Goal: Register for event/course

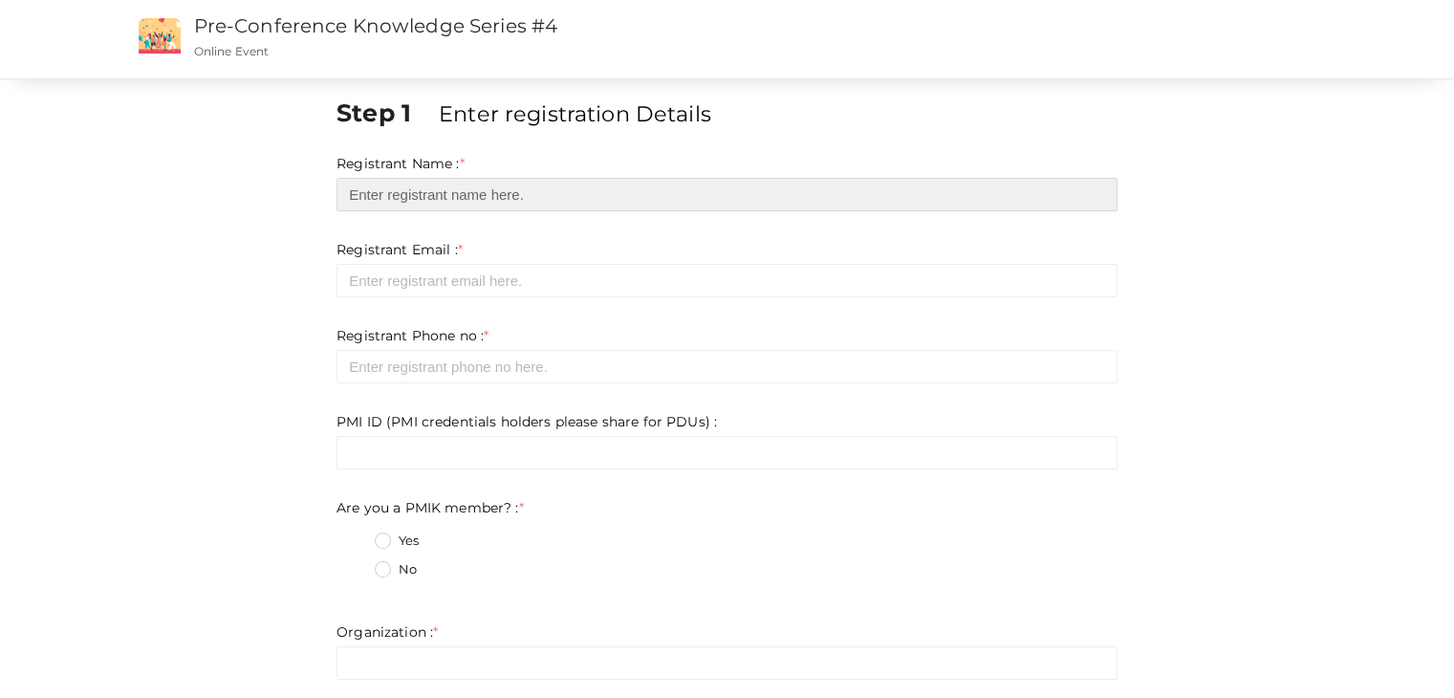
click at [409, 192] on input "text" at bounding box center [726, 194] width 781 height 33
type input "[PERSON_NAME] [PERSON_NAME]"
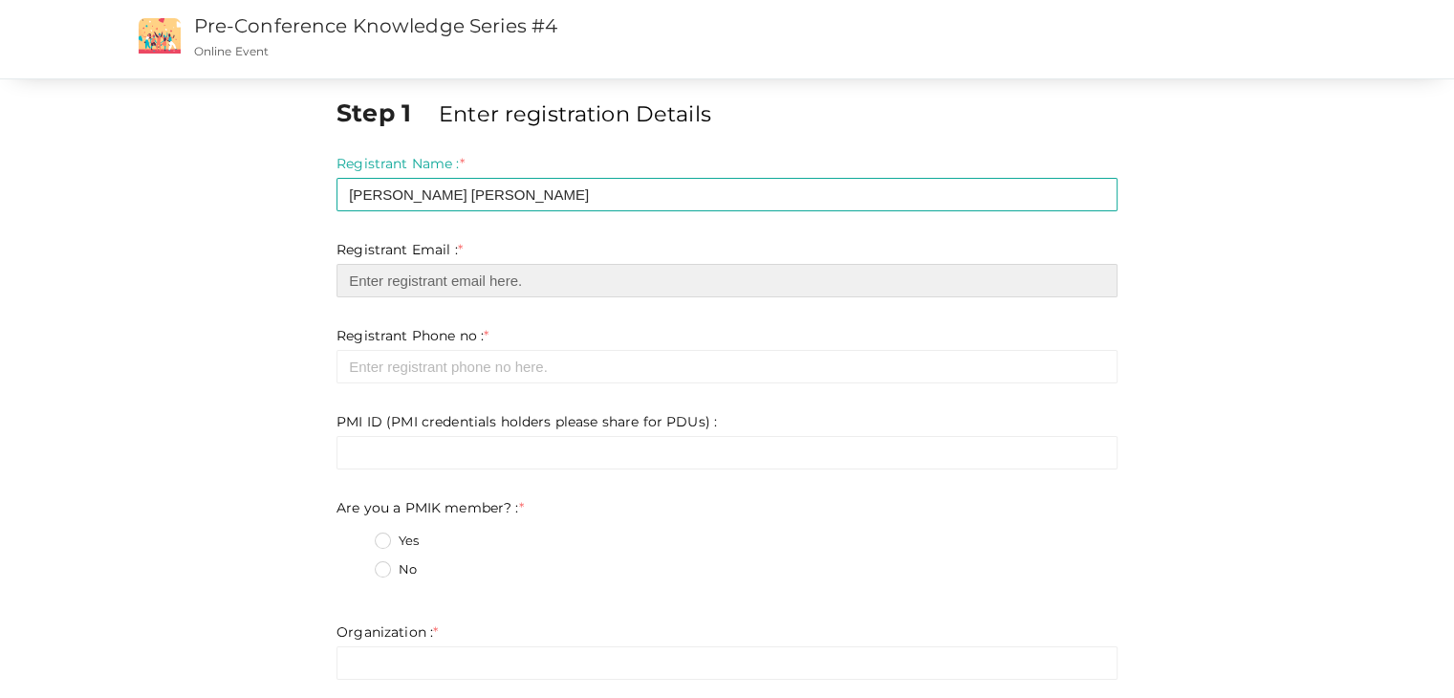
click at [448, 269] on input "email" at bounding box center [726, 280] width 781 height 33
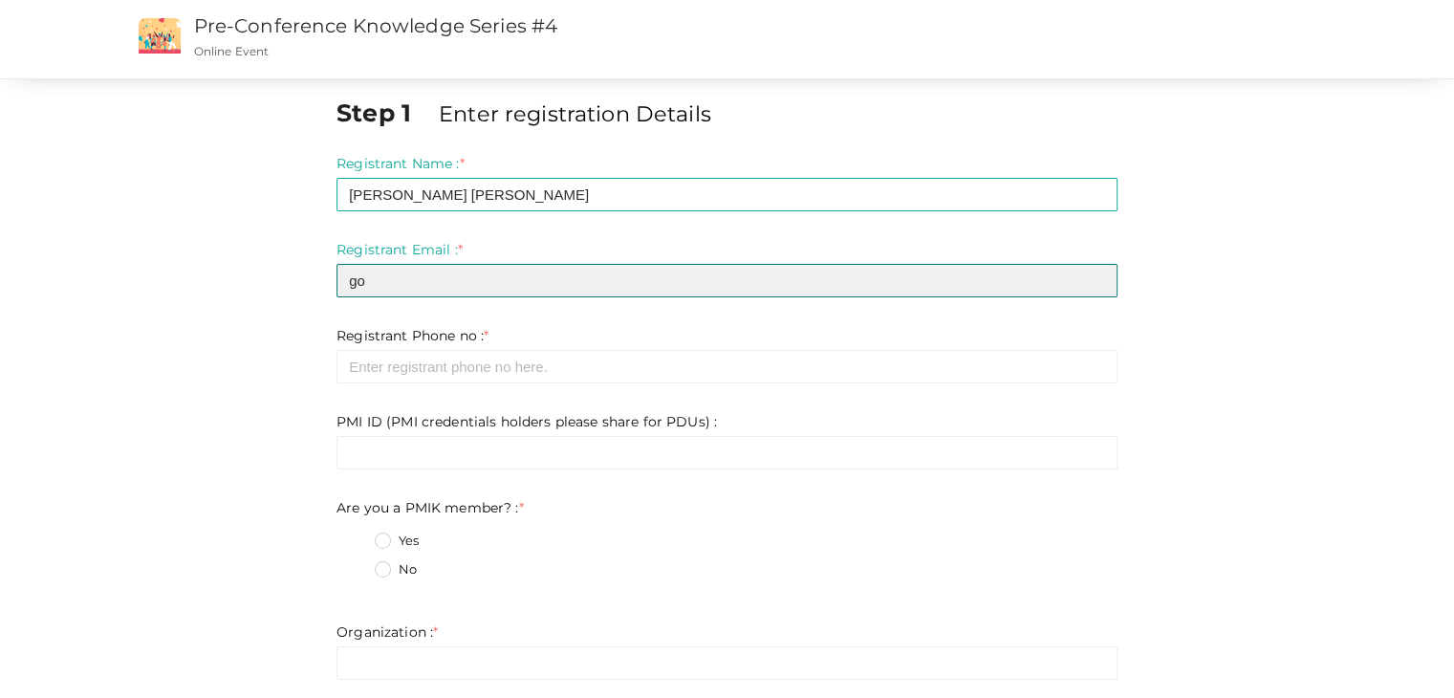
type input "g"
type input "[EMAIL_ADDRESS][DOMAIN_NAME]"
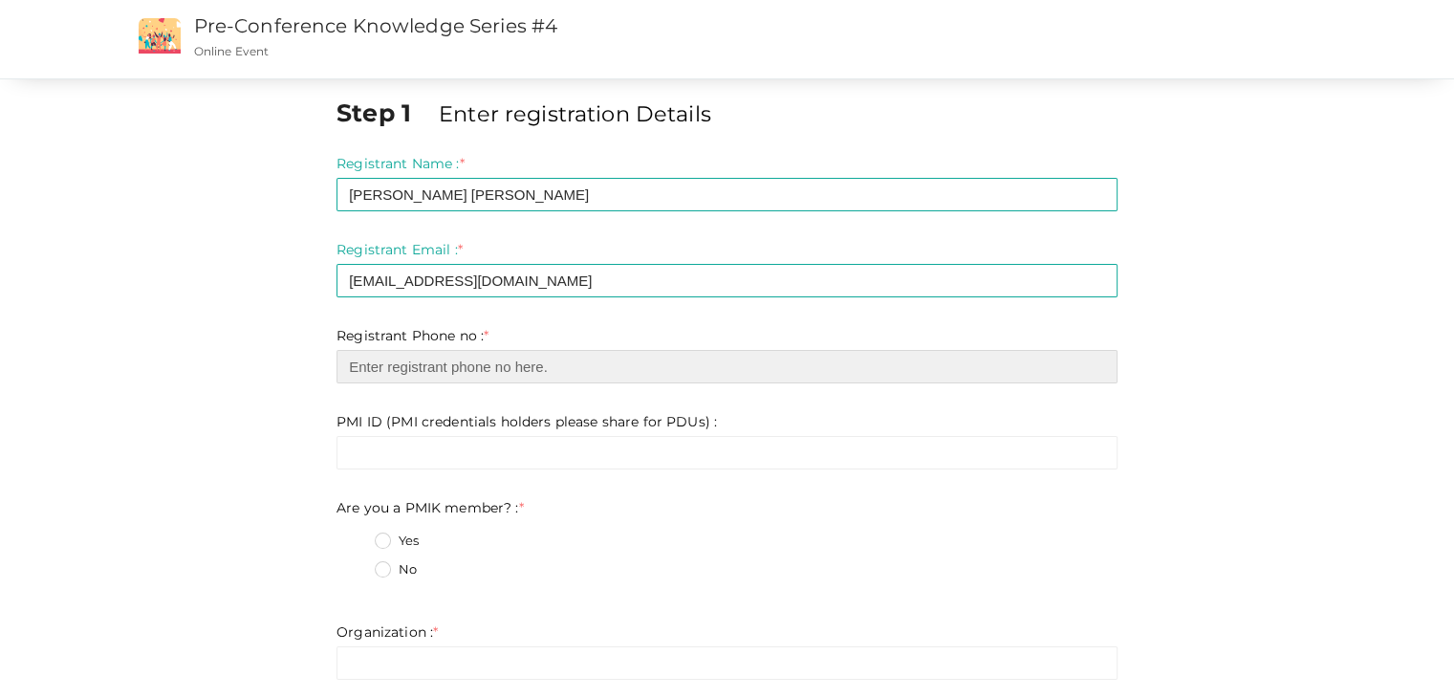
click at [408, 366] on input "number" at bounding box center [726, 366] width 781 height 33
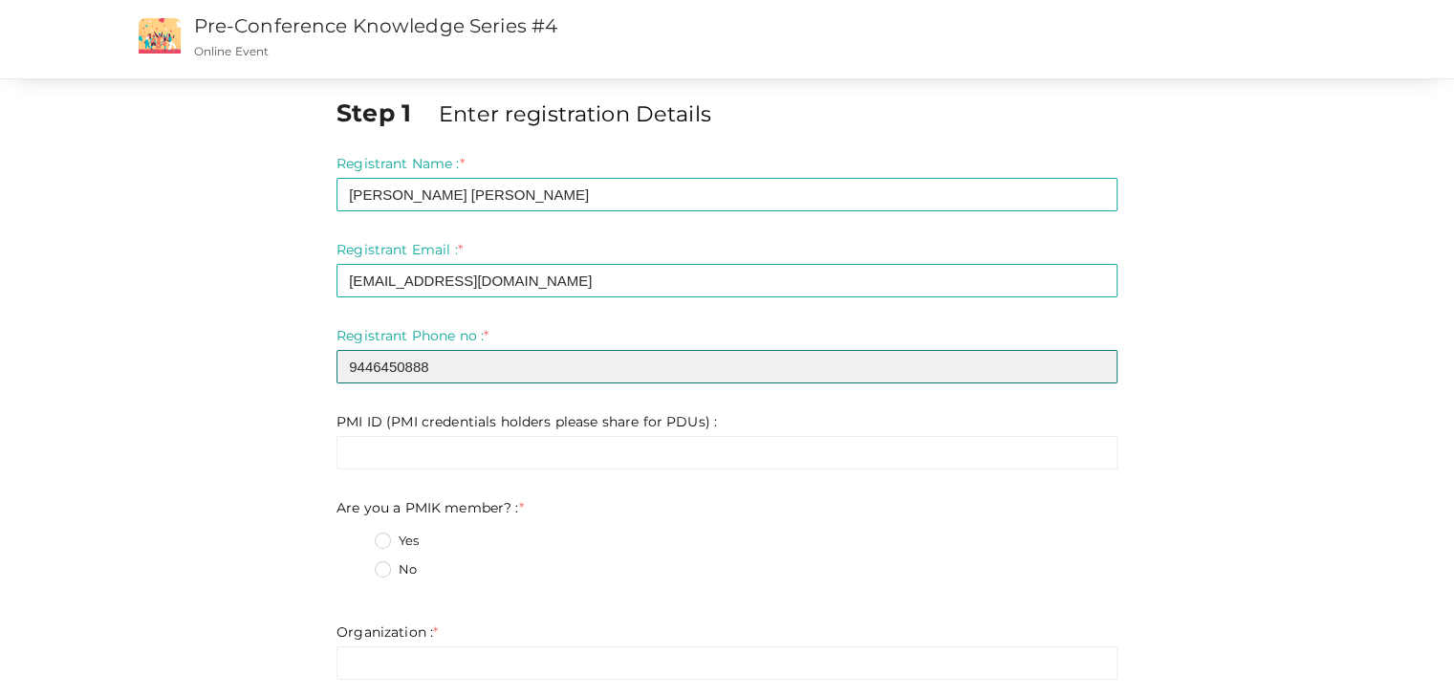
type input "9446450888"
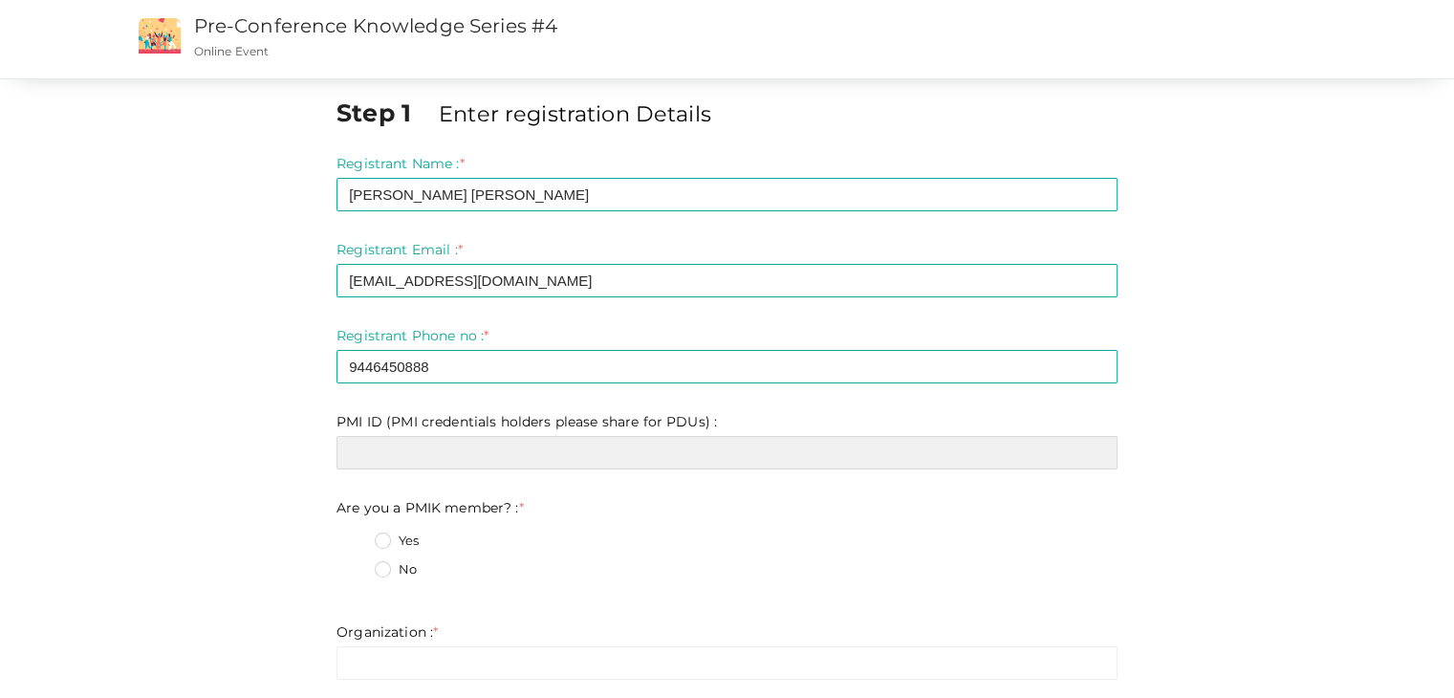
click at [405, 451] on input "text" at bounding box center [726, 452] width 781 height 33
type input "1538886"
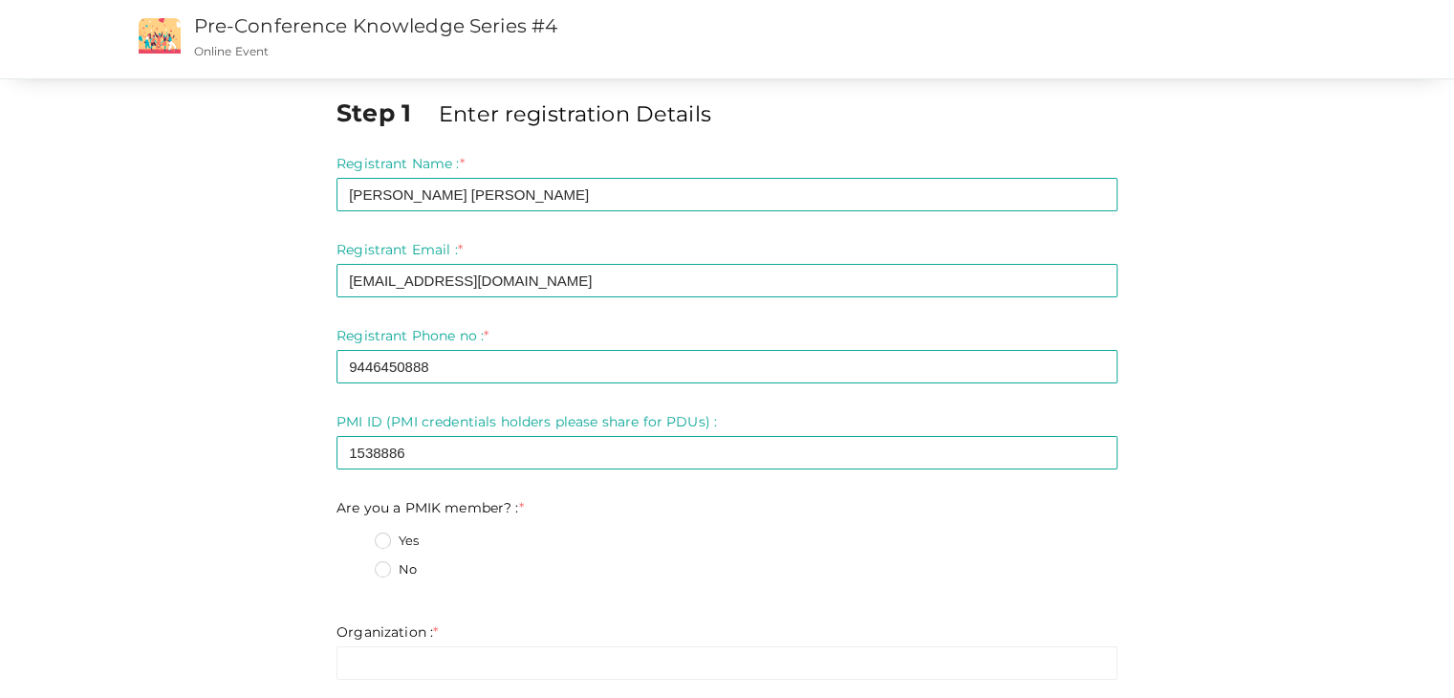
click at [409, 545] on label "Yes" at bounding box center [397, 540] width 44 height 19
click at [356, 535] on member\?\+0 "Yes" at bounding box center [356, 535] width 0 height 0
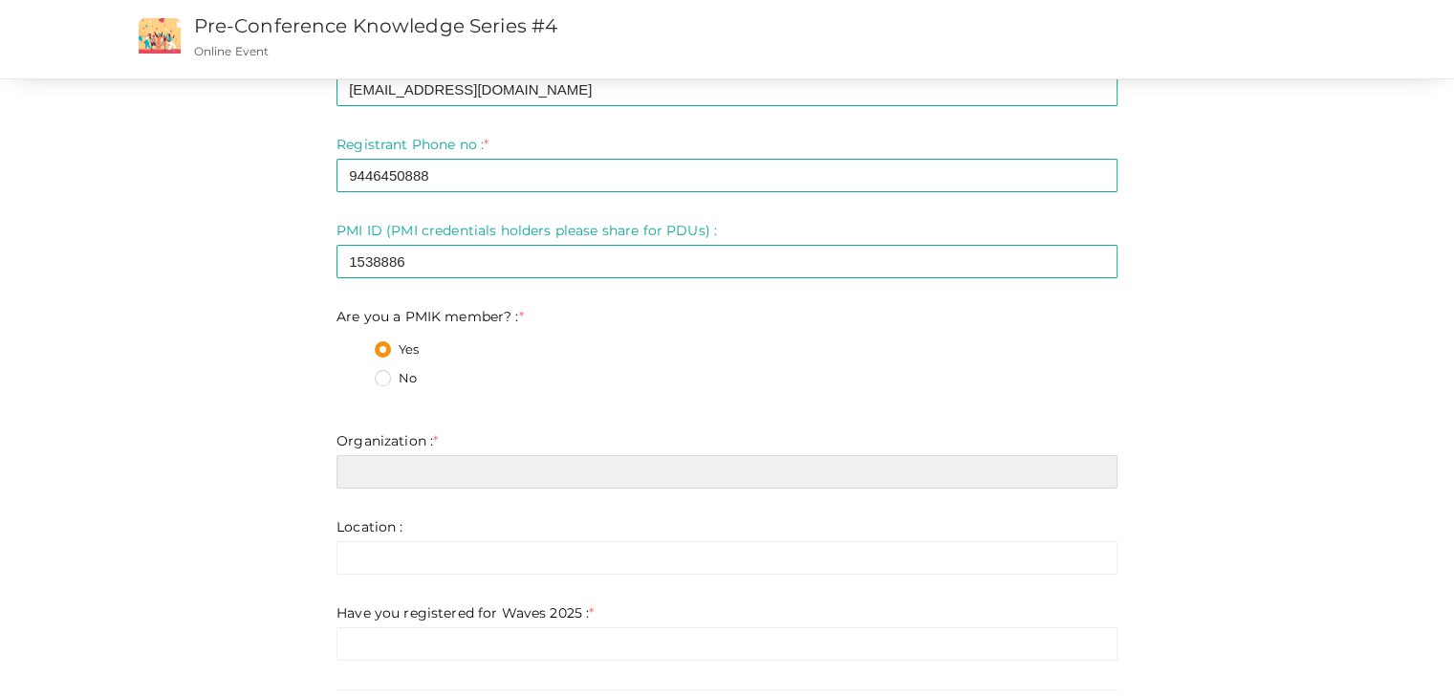
click at [447, 480] on input "text" at bounding box center [726, 471] width 781 height 33
type input "PMI [GEOGRAPHIC_DATA] CHAPTER"
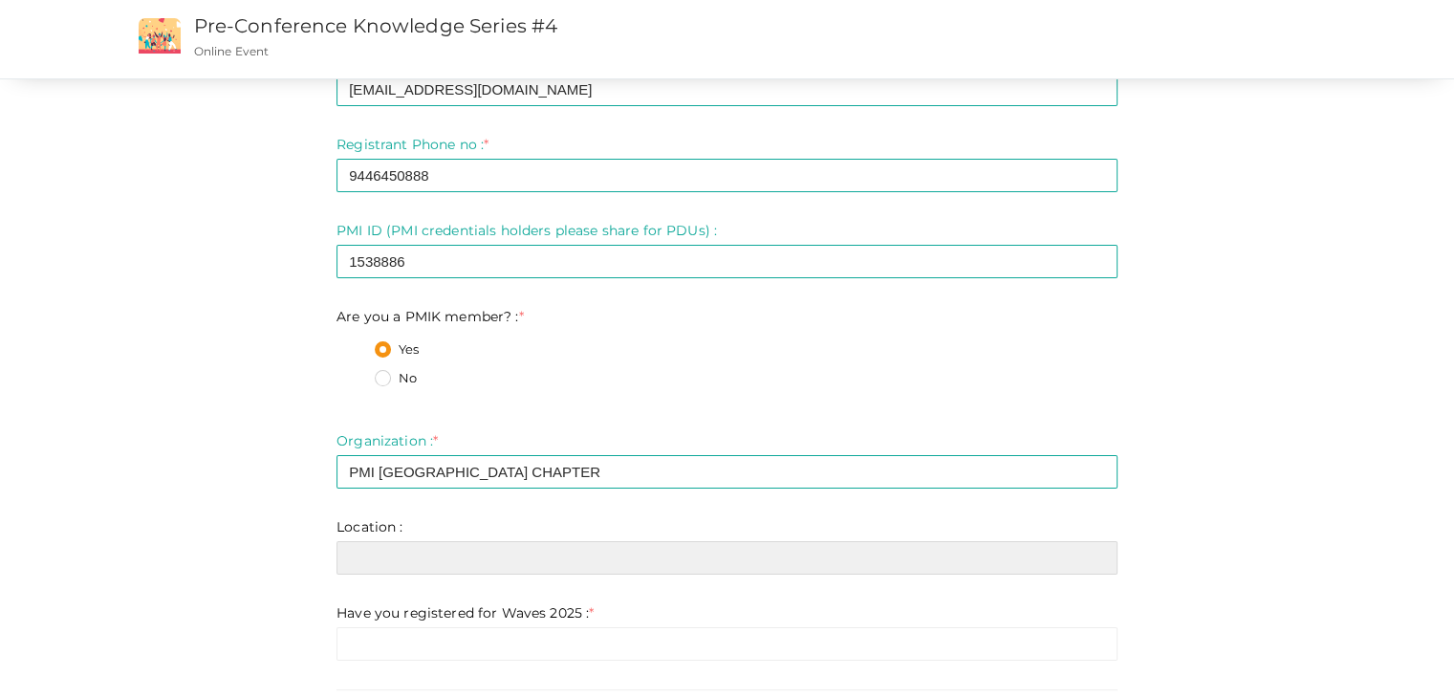
click at [436, 559] on input "text" at bounding box center [726, 557] width 781 height 33
type input "THIRUVANANTHAPURAM"
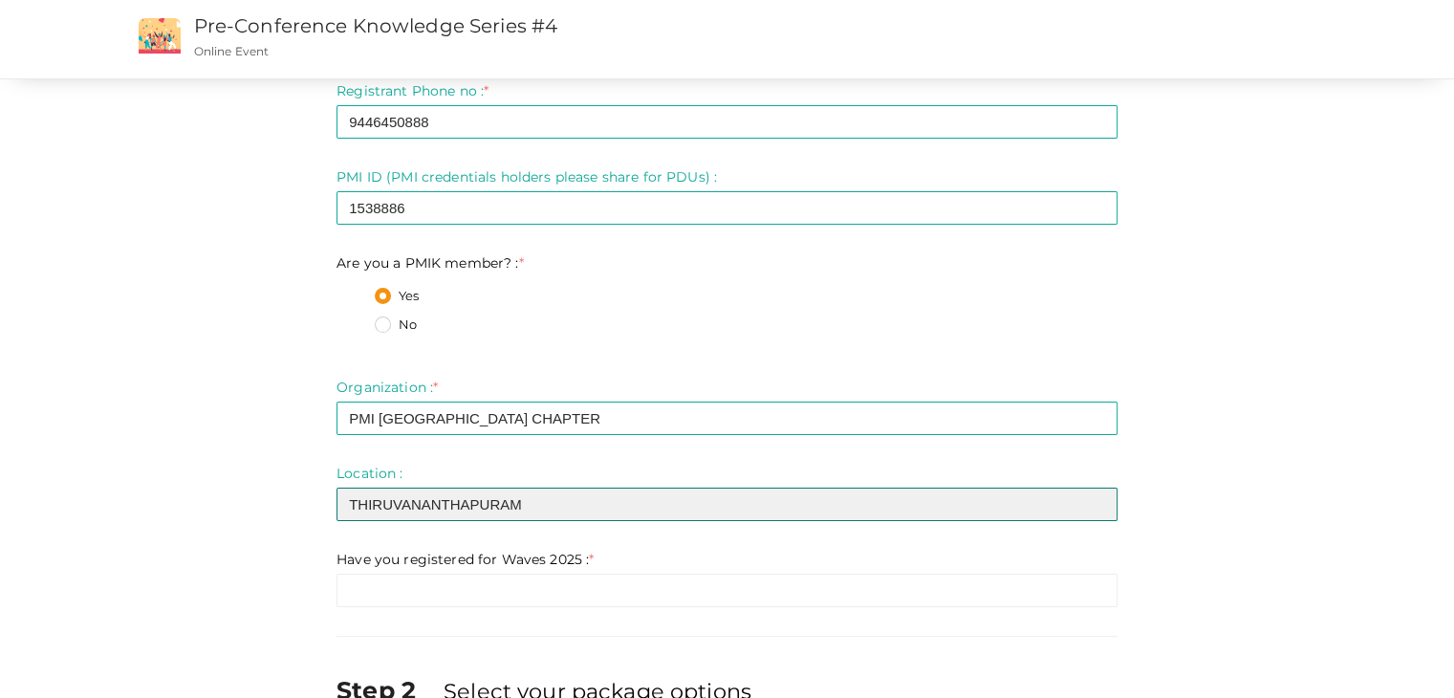
scroll to position [287, 0]
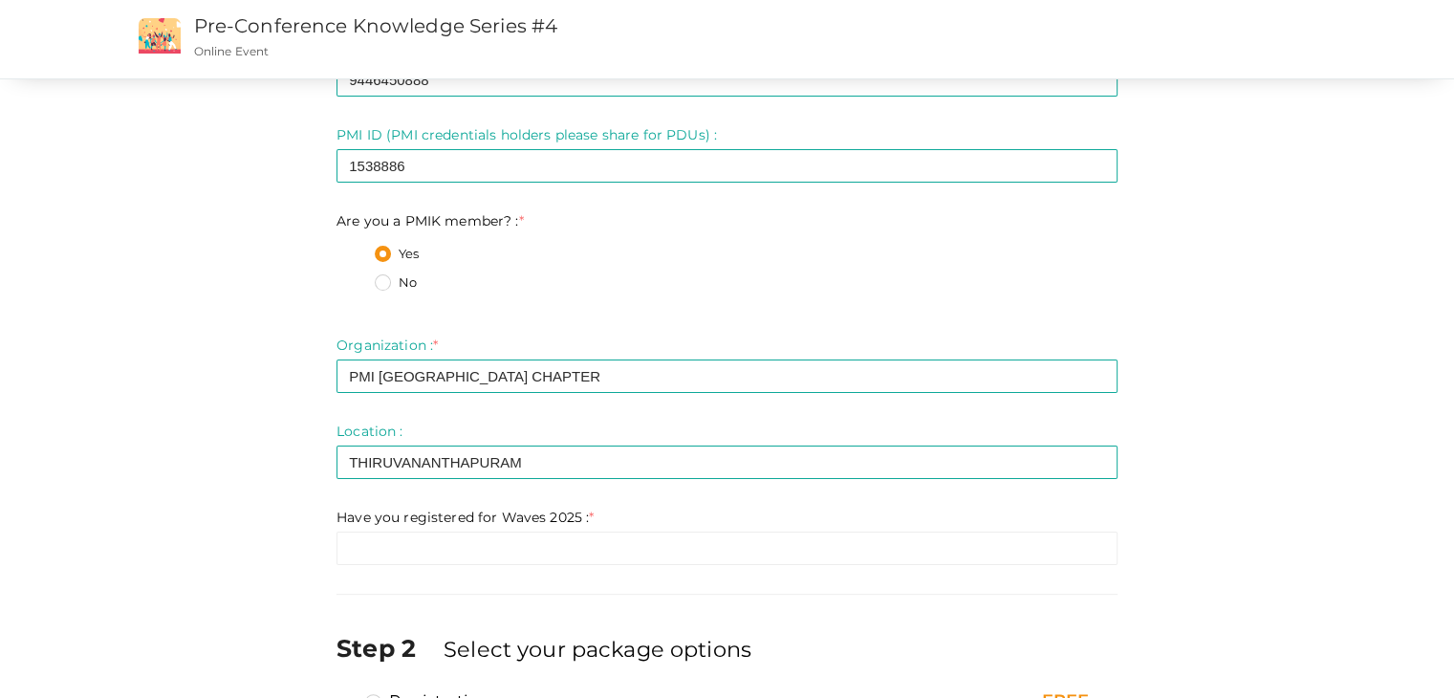
click at [501, 567] on div "Step 1 Enter registration Details Registrant Name : * [PERSON_NAME] [PERSON_NAM…" at bounding box center [727, 317] width 810 height 1017
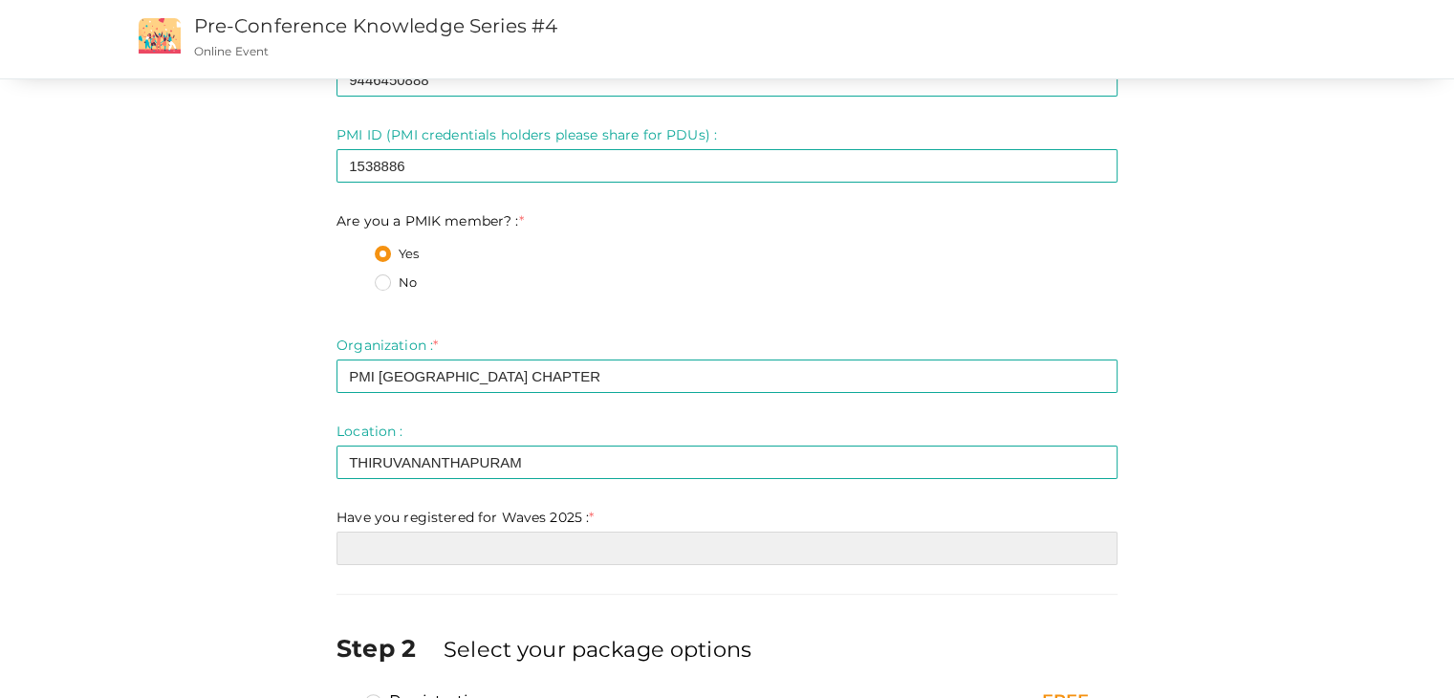
click at [501, 554] on input "text" at bounding box center [726, 547] width 781 height 33
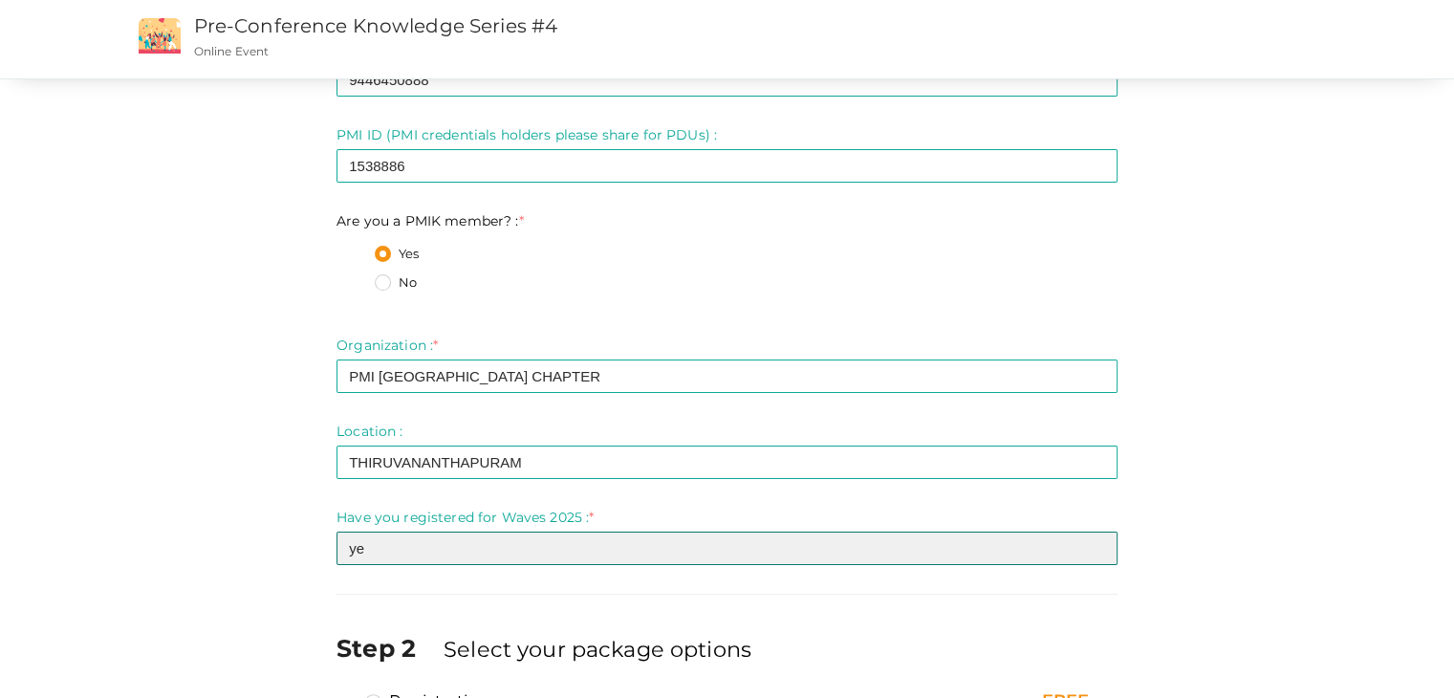
type input "y"
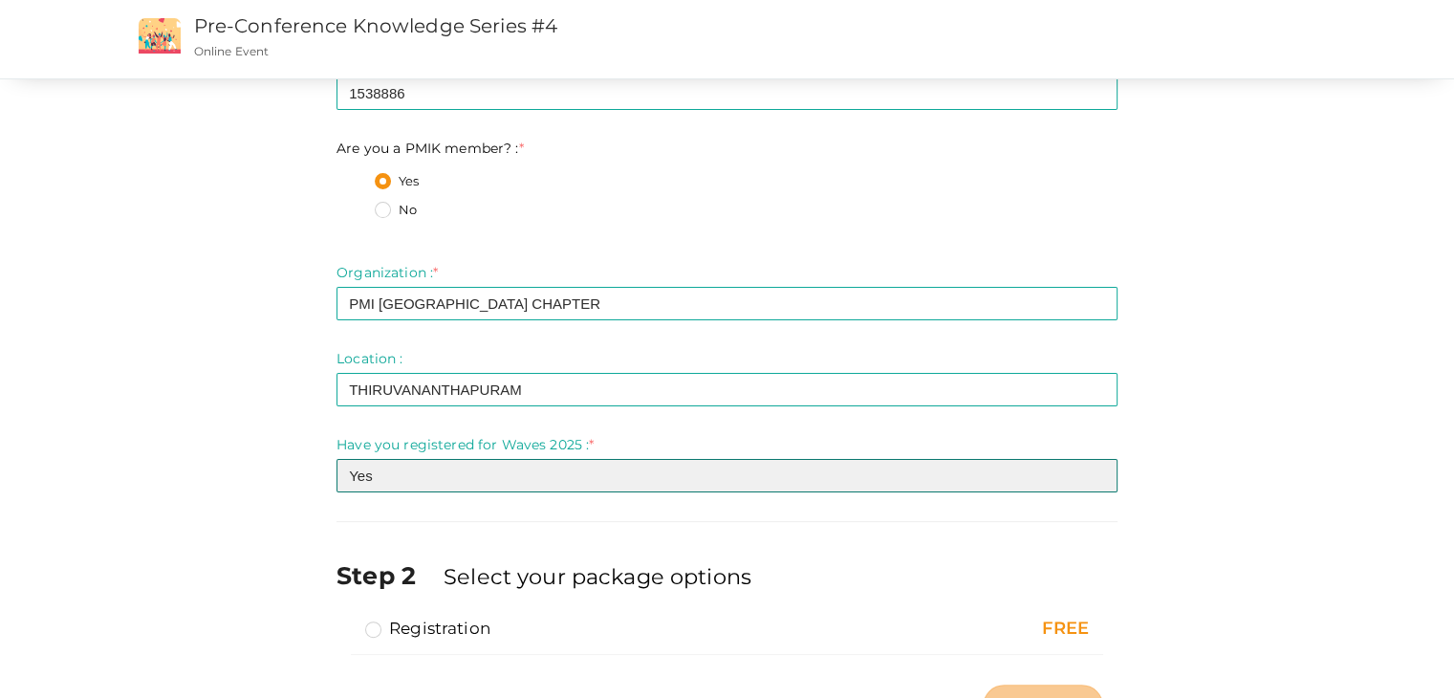
scroll to position [444, 0]
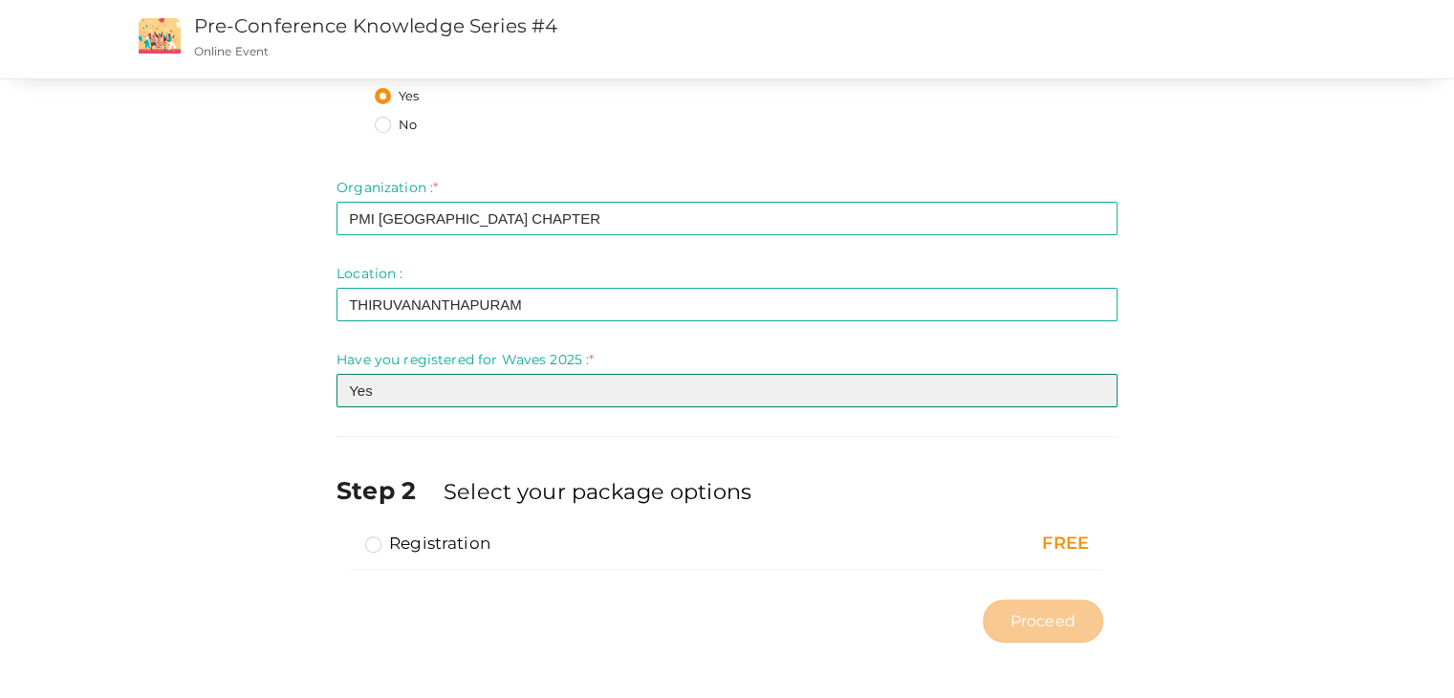
type input "Yes"
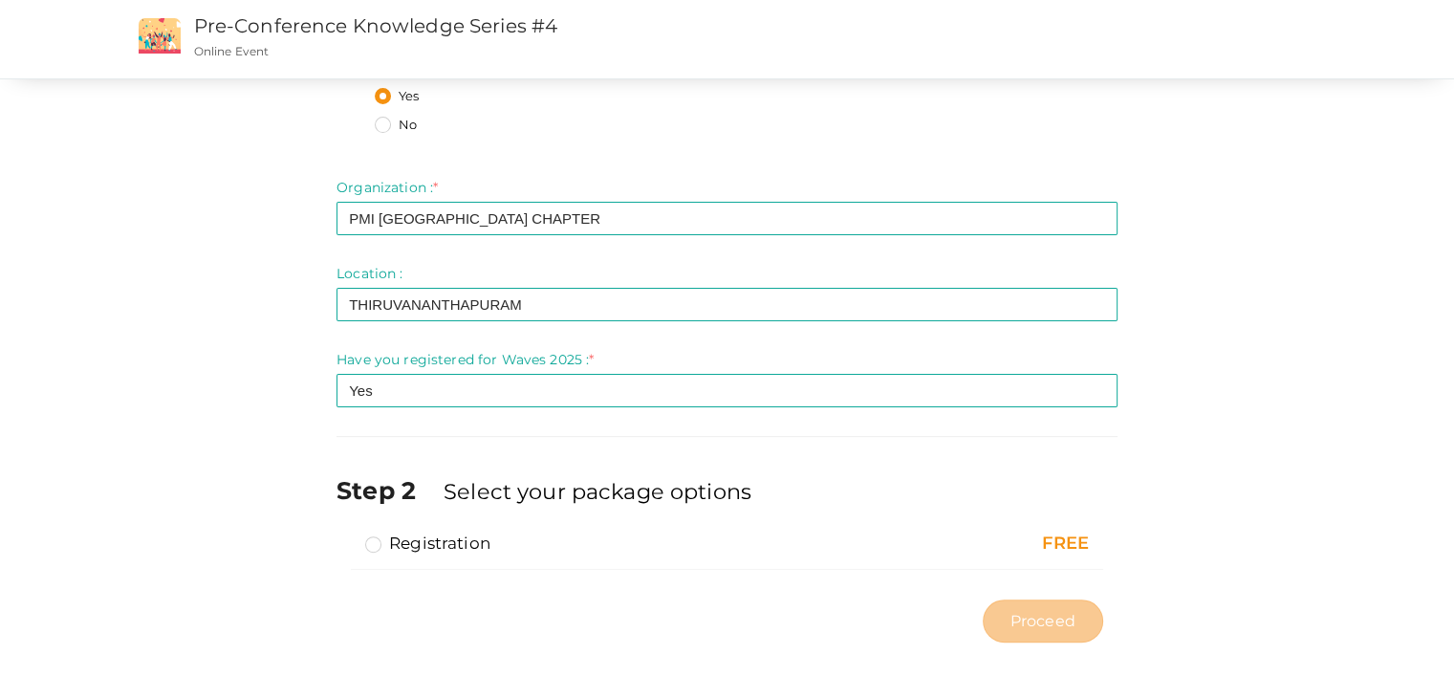
click at [379, 545] on label "Registration" at bounding box center [427, 542] width 125 height 23
click at [346, 535] on input "Registration" at bounding box center [346, 535] width 0 height 0
click at [1053, 612] on span "Proceed" at bounding box center [1042, 621] width 65 height 22
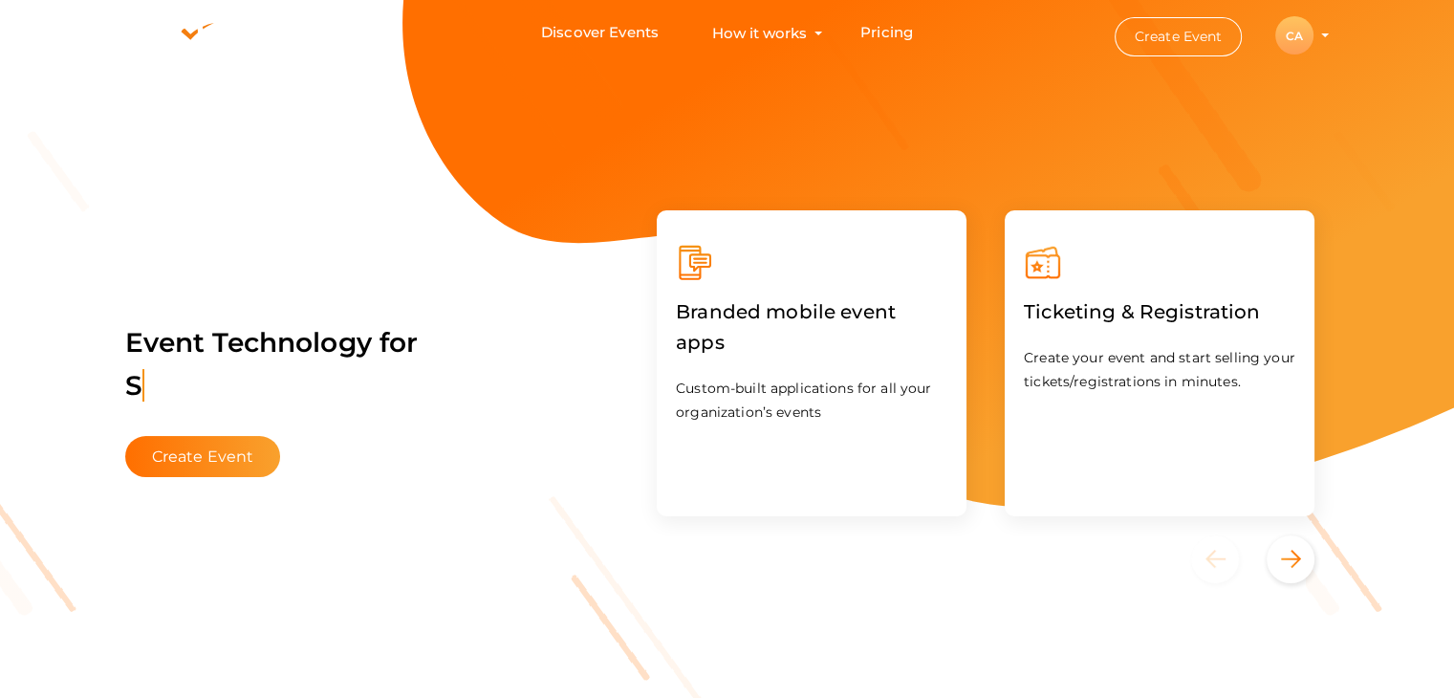
click at [1296, 35] on div "CA" at bounding box center [1294, 35] width 38 height 38
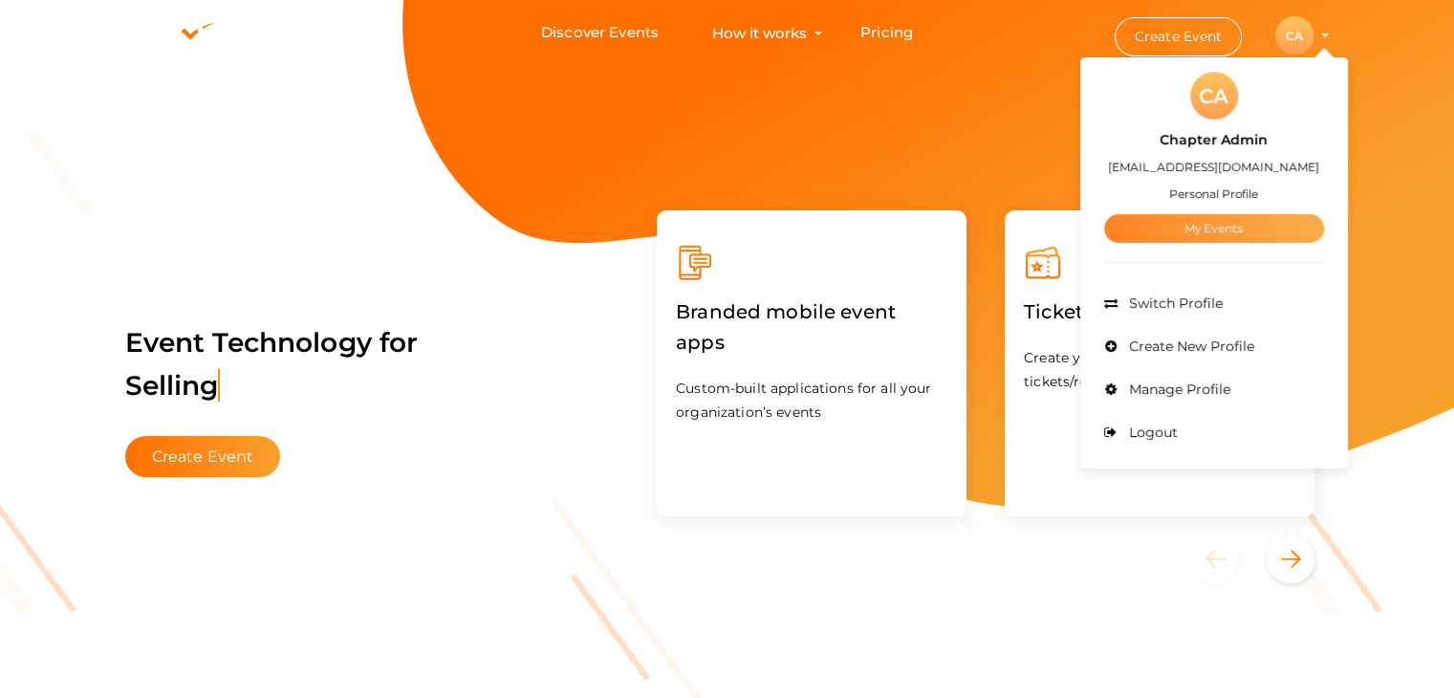
click at [1214, 230] on link "My Events" at bounding box center [1214, 228] width 220 height 29
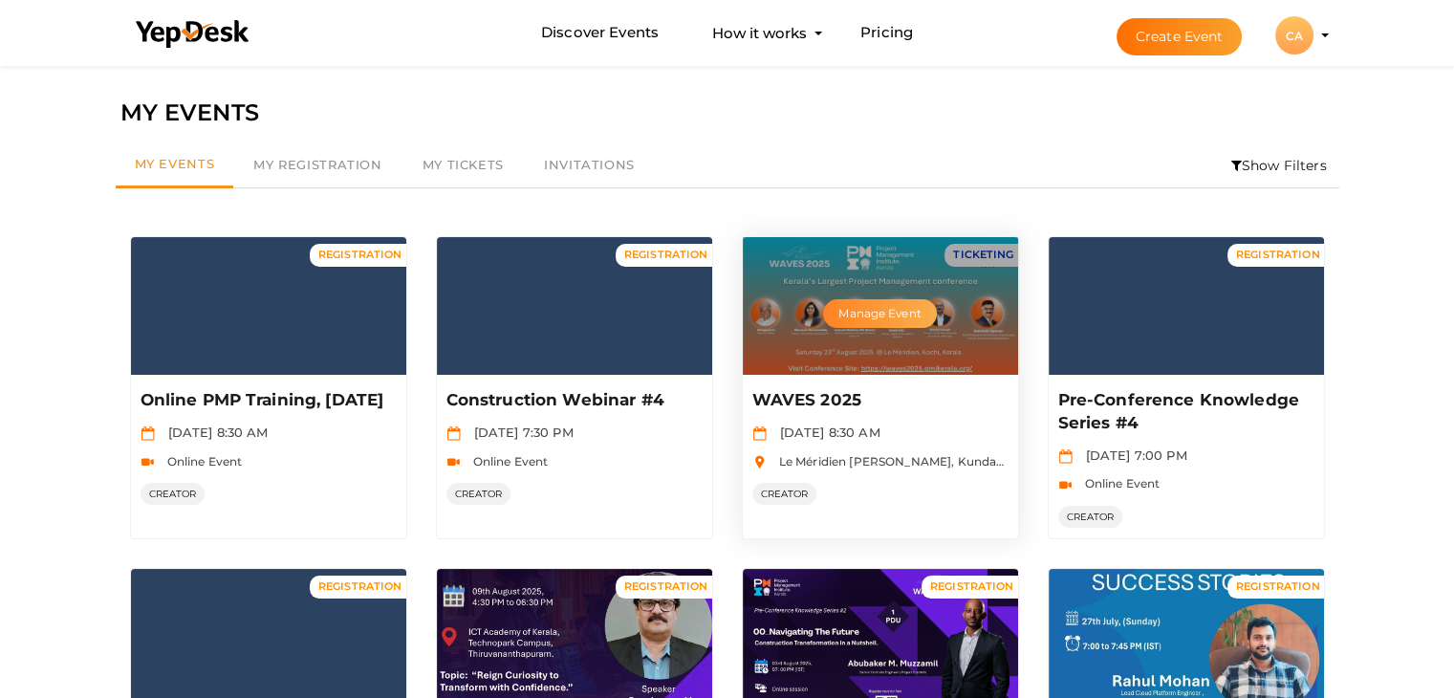
click at [875, 317] on button "Manage Event" at bounding box center [879, 313] width 113 height 29
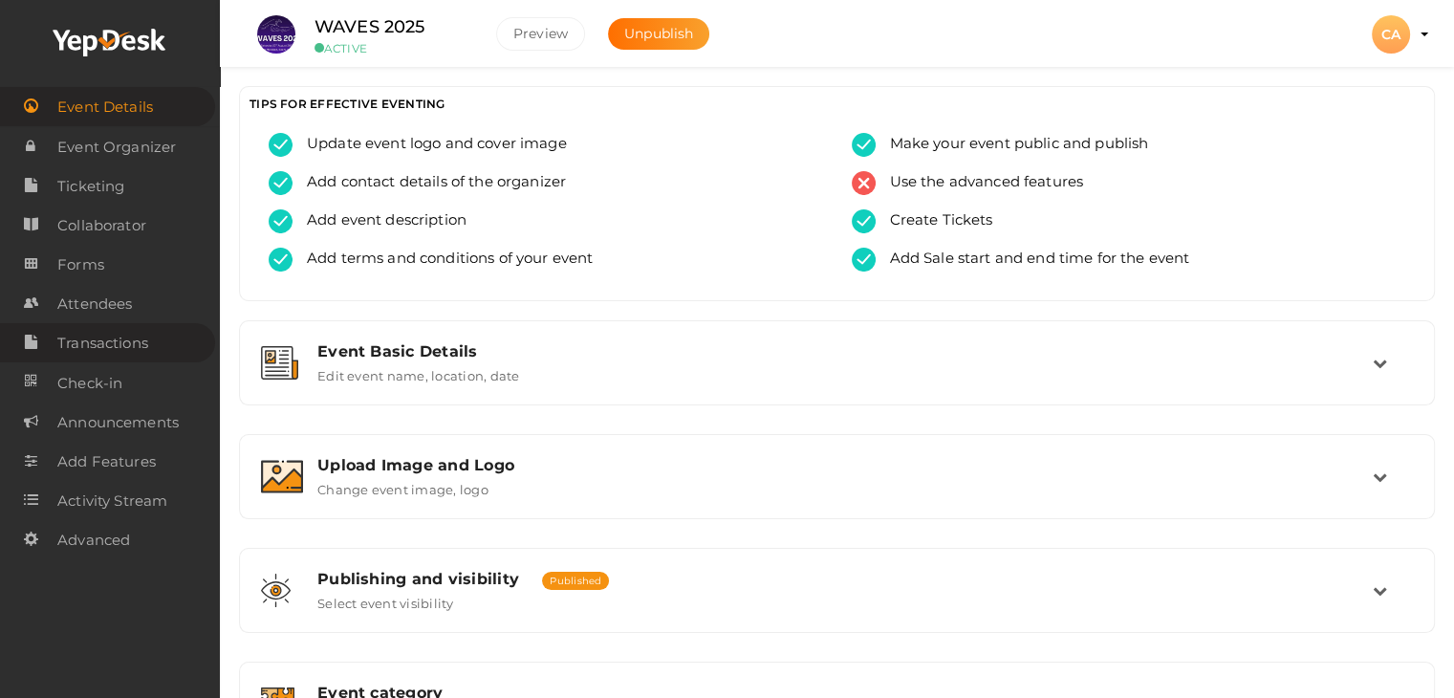
click at [107, 343] on span "Transactions" at bounding box center [102, 343] width 91 height 38
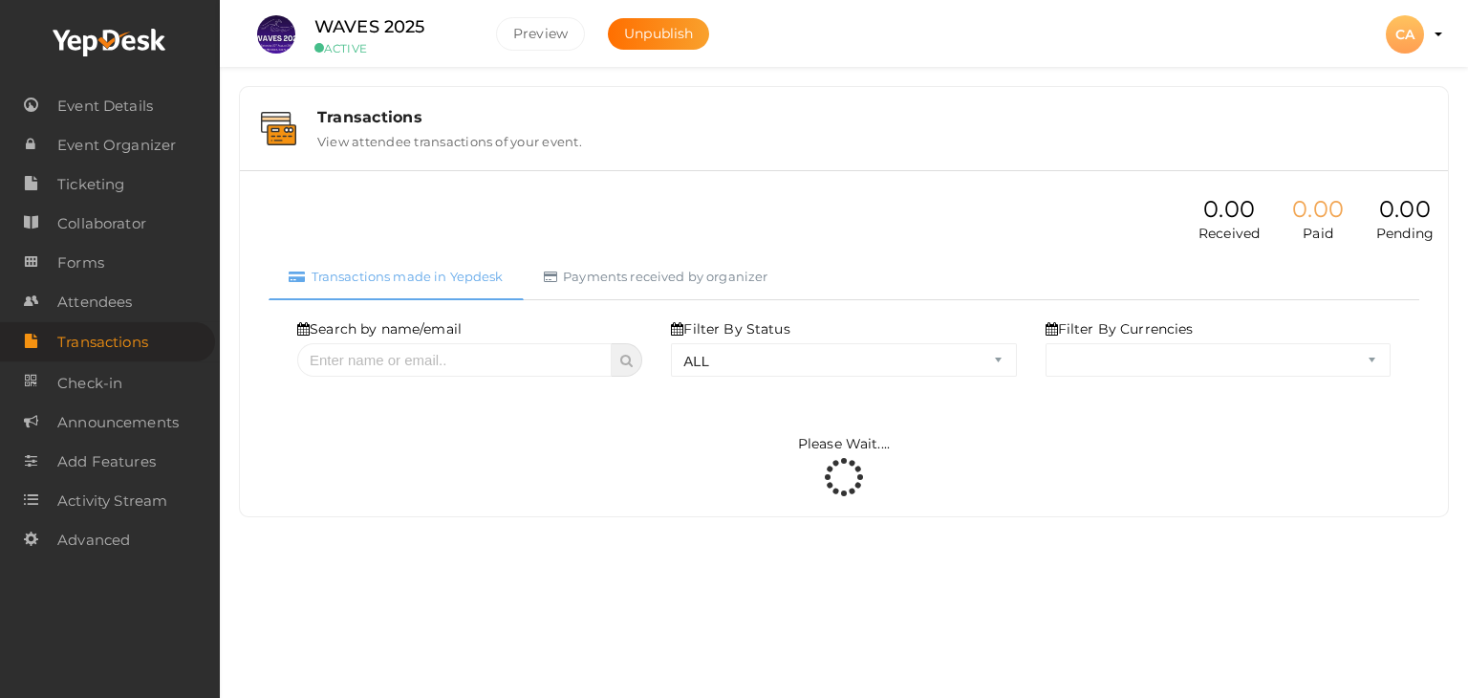
select select "ALL"
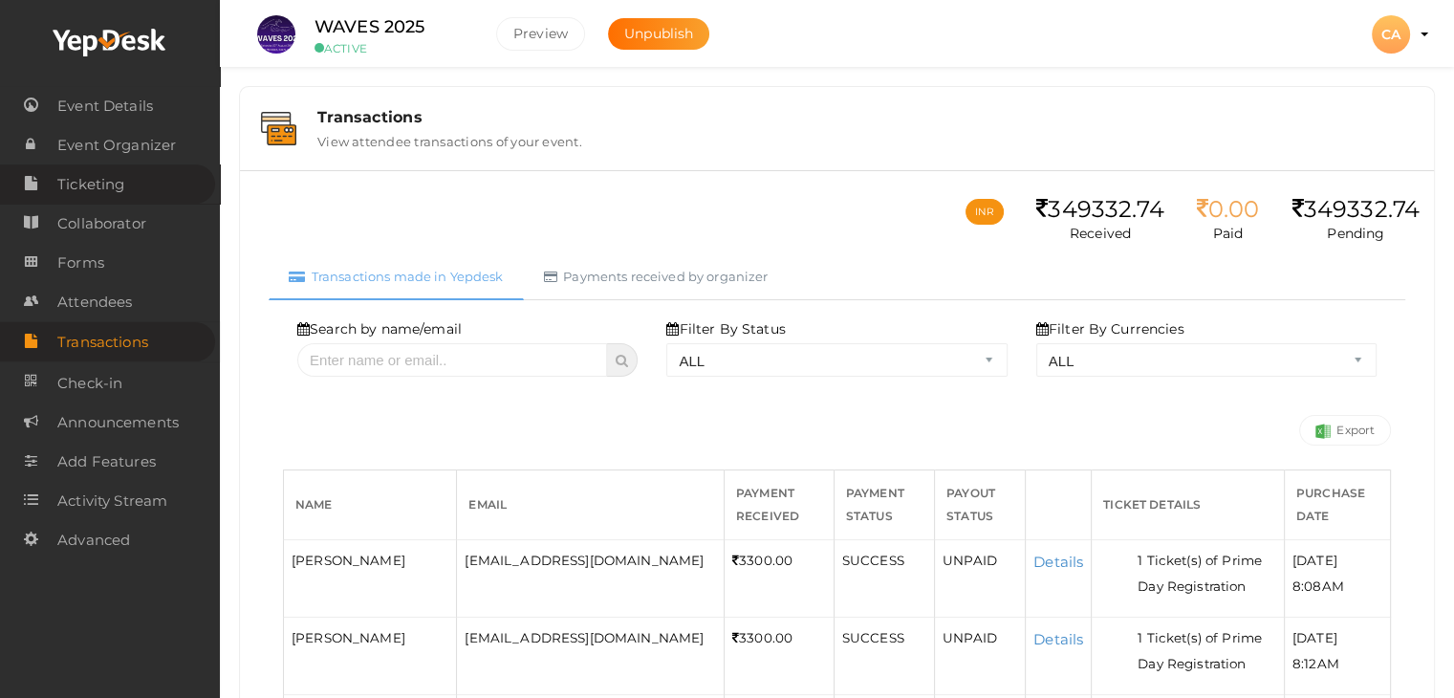
click at [84, 185] on span "Ticketing" at bounding box center [90, 184] width 67 height 38
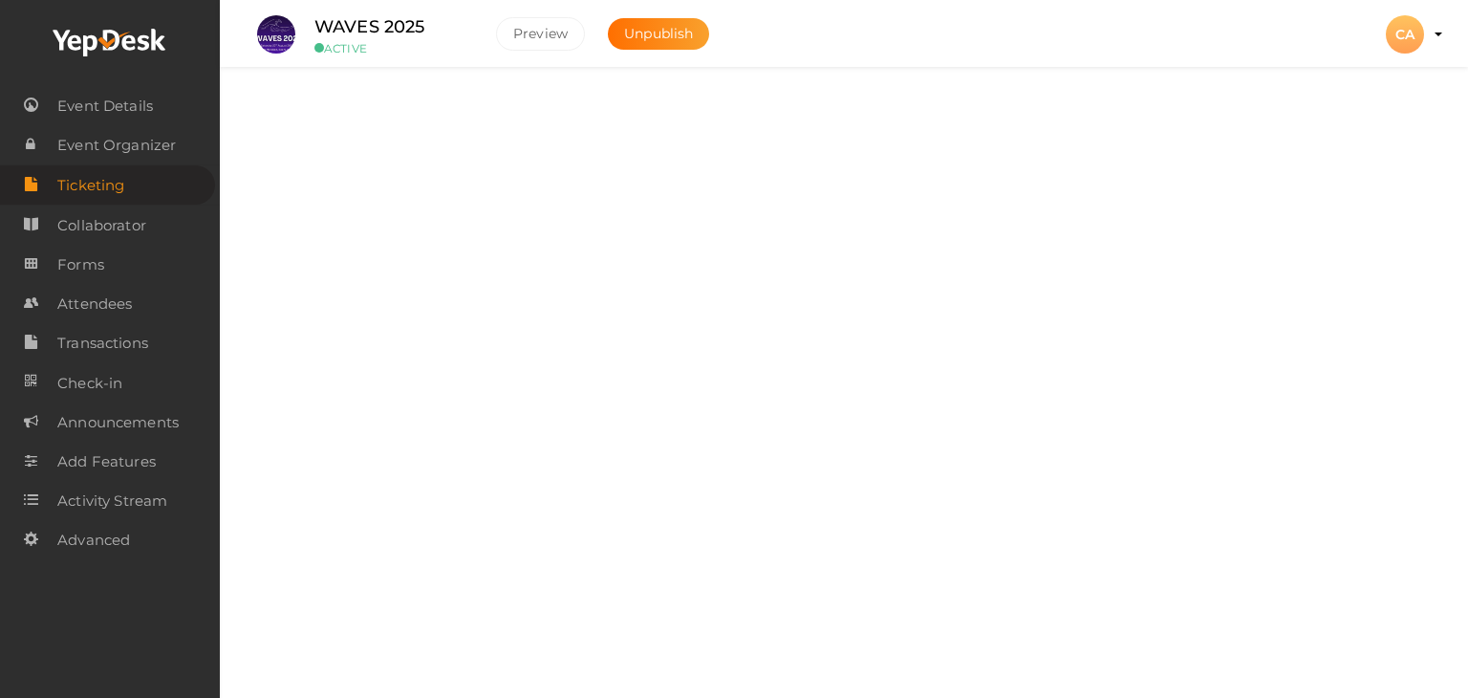
click at [346, 109] on div "Tickets" at bounding box center [851, 117] width 1069 height 18
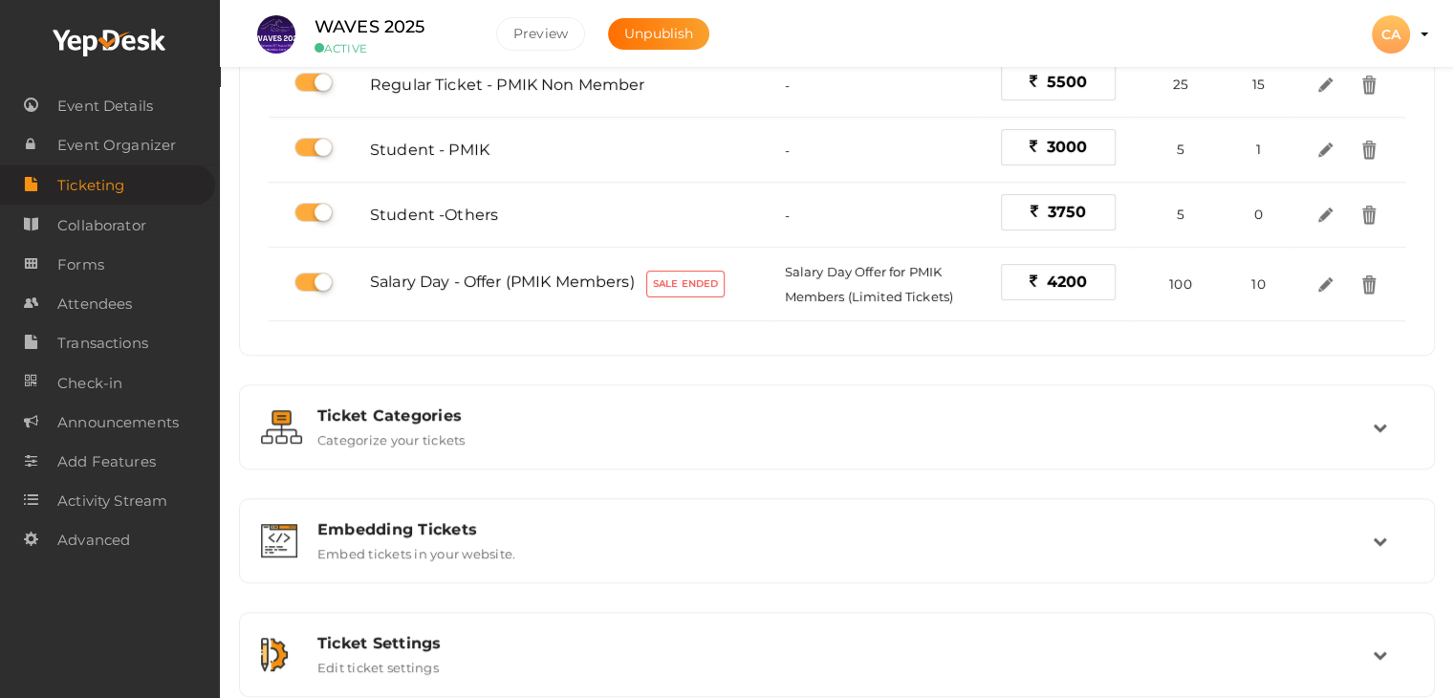
scroll to position [287, 0]
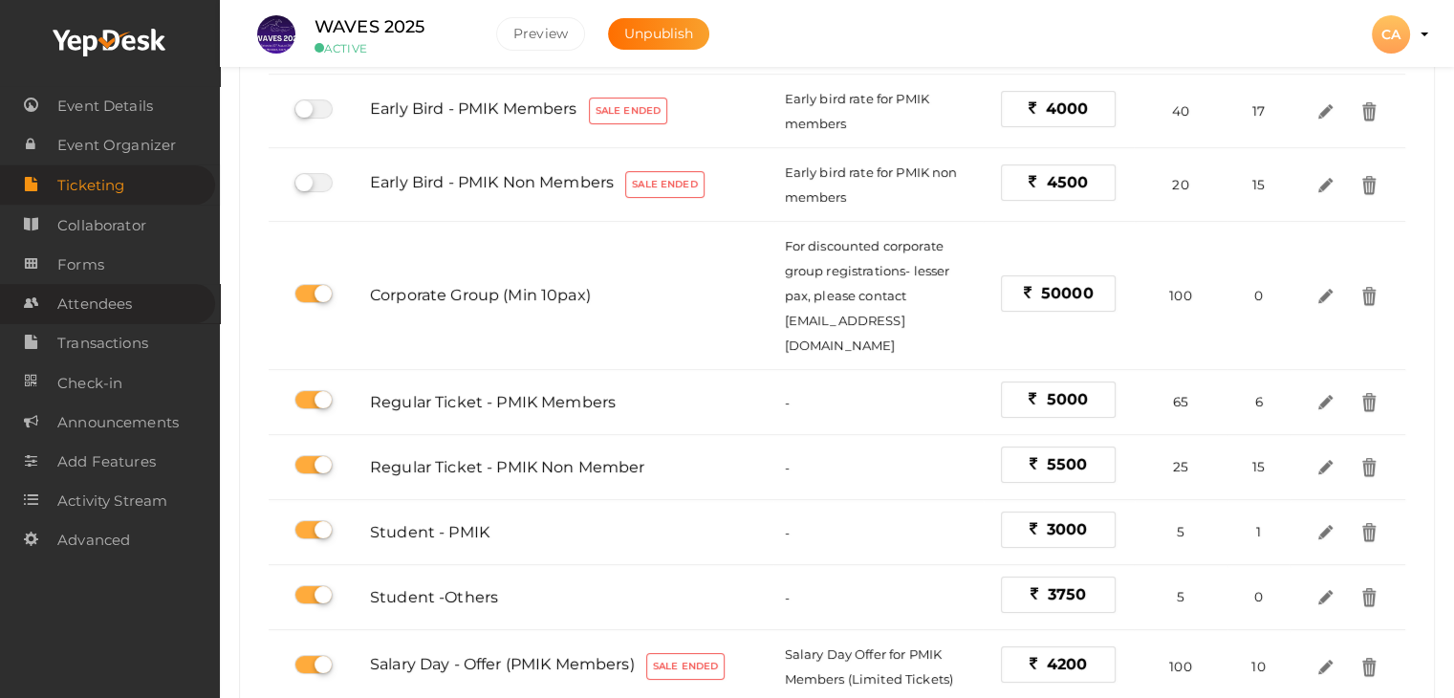
click at [125, 312] on span "Attendees" at bounding box center [94, 304] width 75 height 38
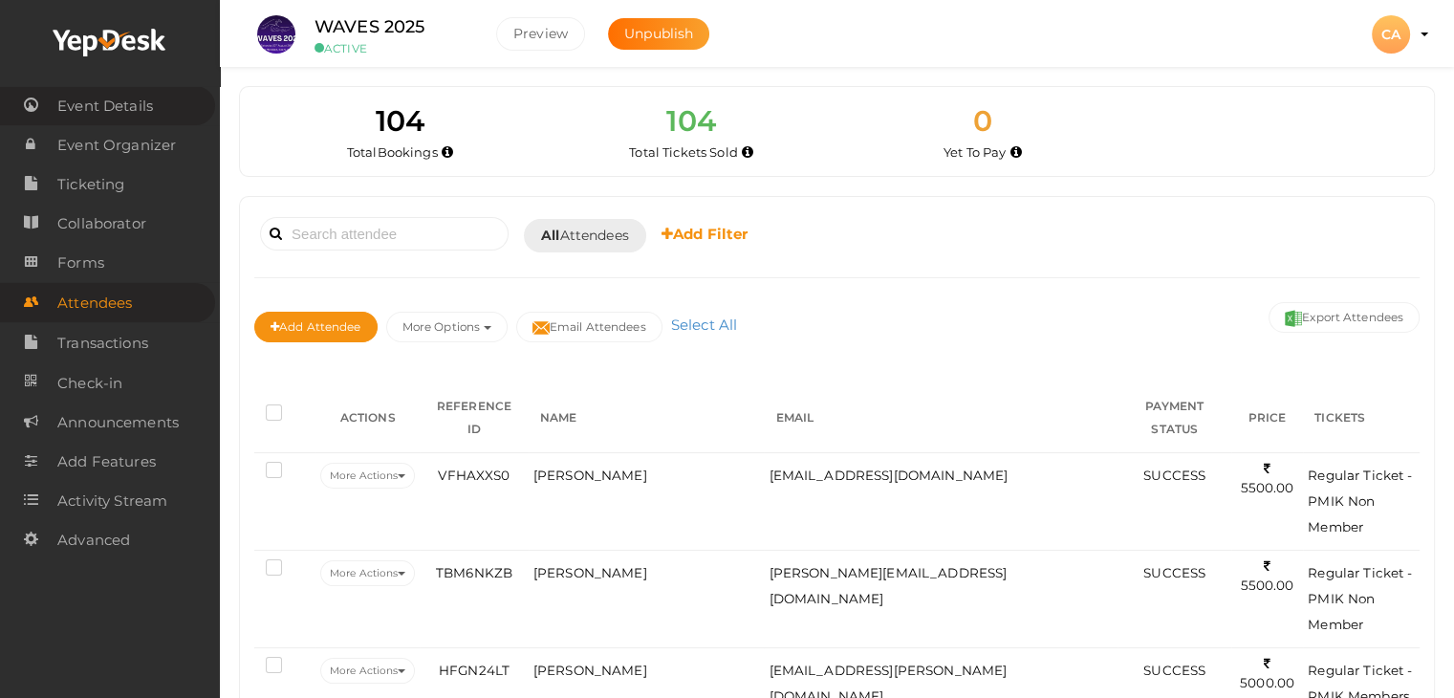
click at [141, 110] on span "Event Details" at bounding box center [105, 106] width 96 height 38
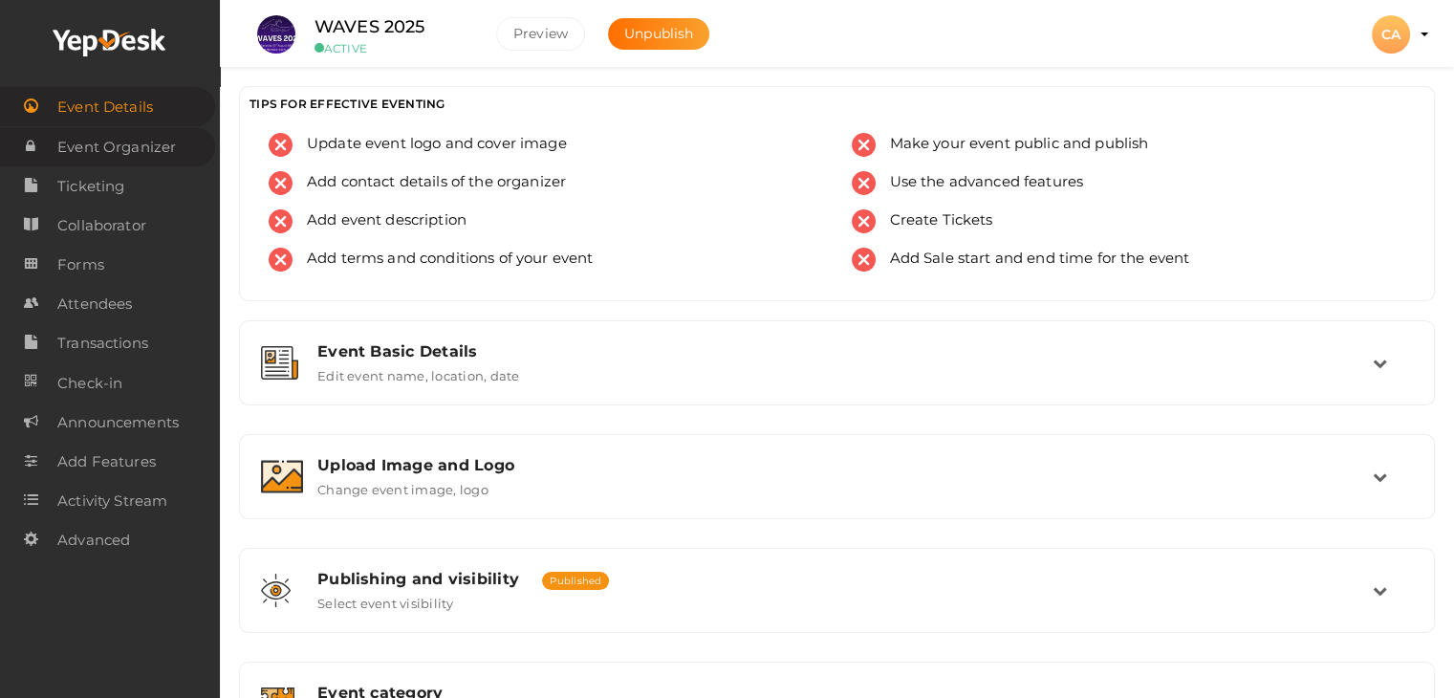
click at [133, 140] on span "Event Organizer" at bounding box center [116, 147] width 119 height 38
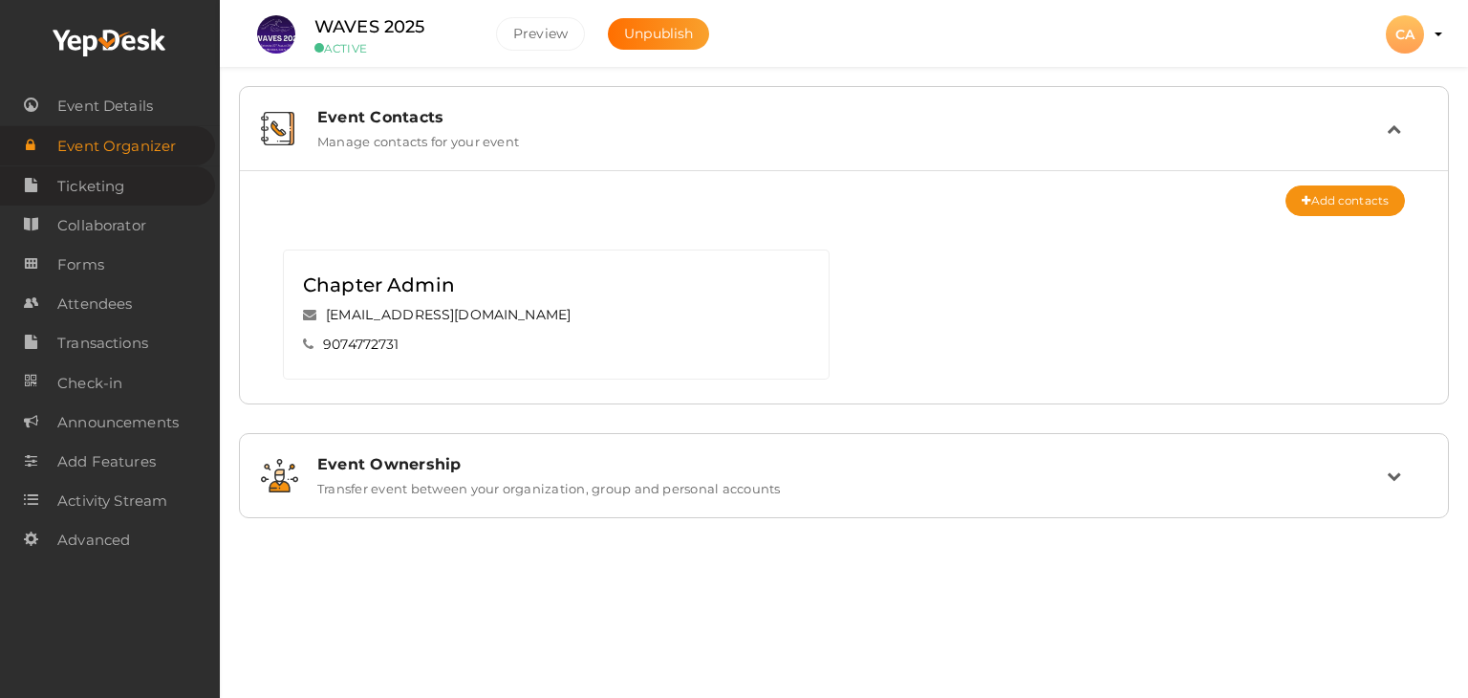
click at [103, 187] on span "Ticketing" at bounding box center [90, 186] width 67 height 38
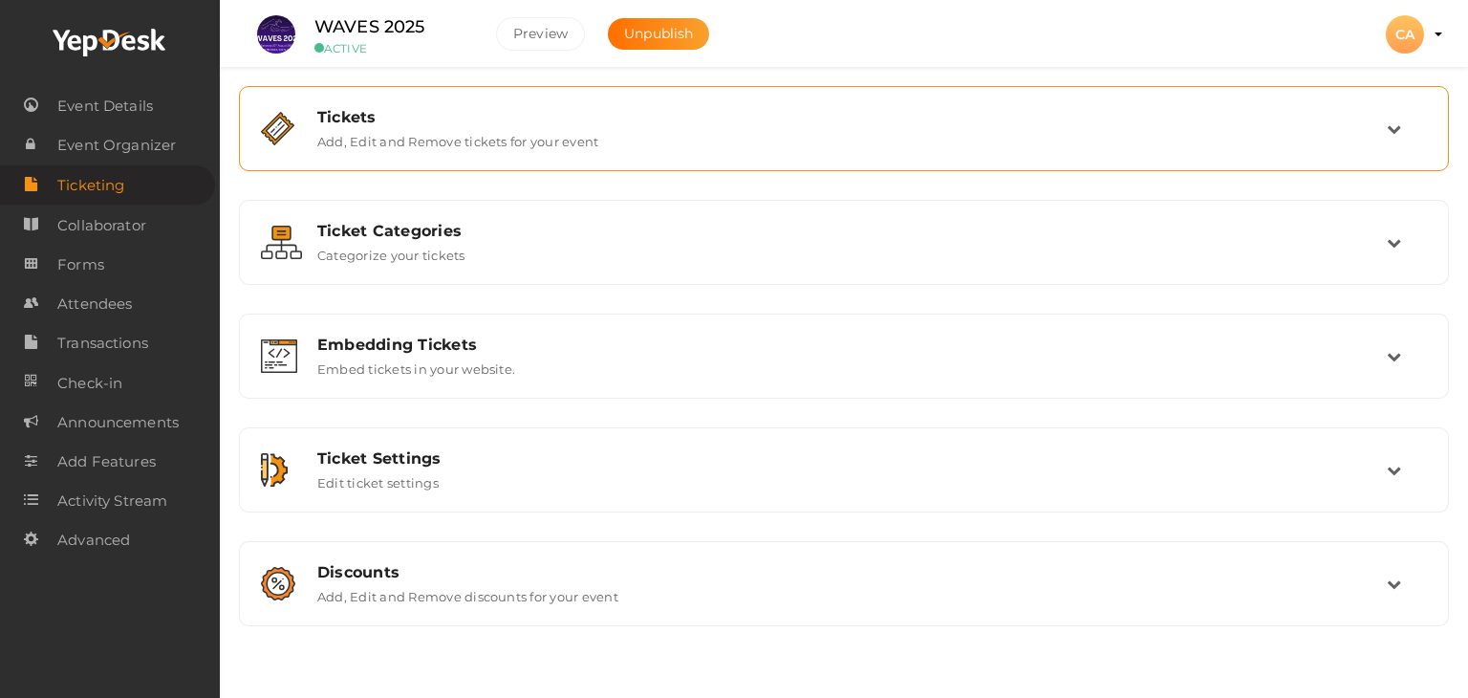
click at [367, 109] on div "Tickets" at bounding box center [851, 117] width 1069 height 18
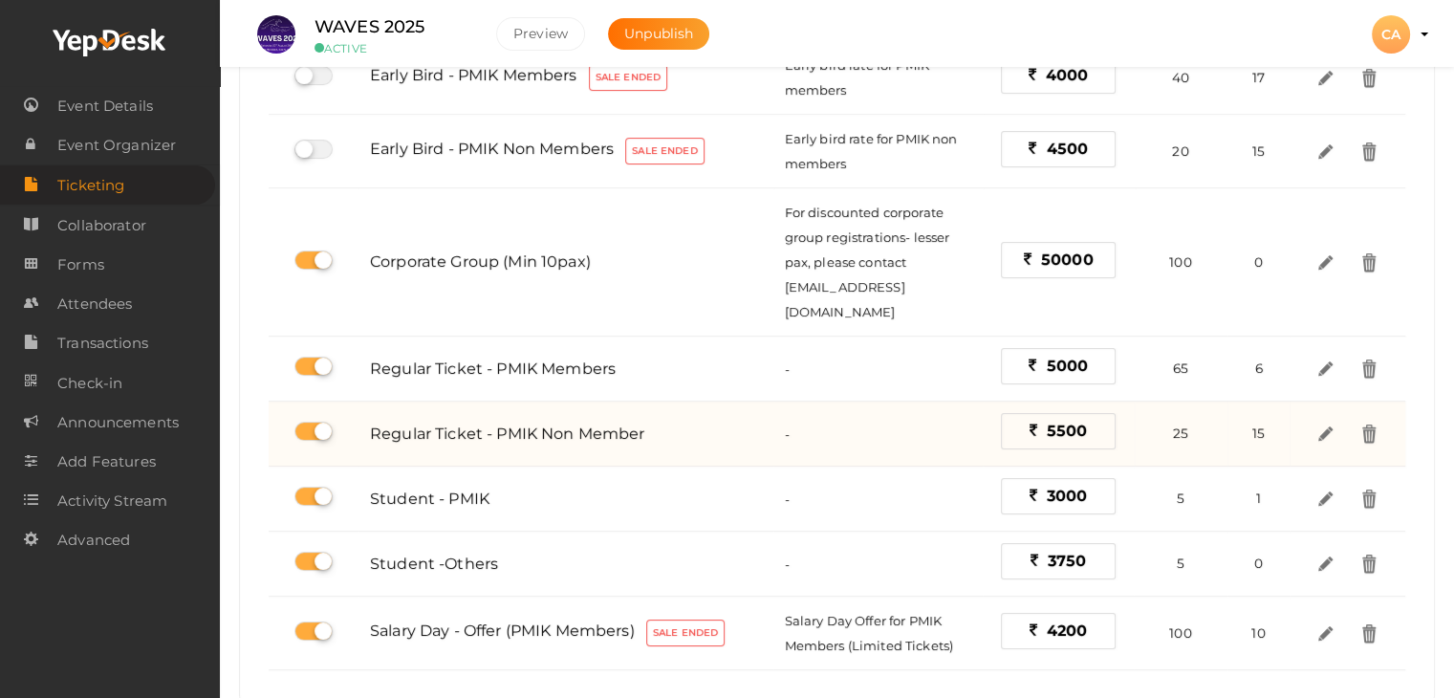
scroll to position [382, 0]
